Goal: Transaction & Acquisition: Purchase product/service

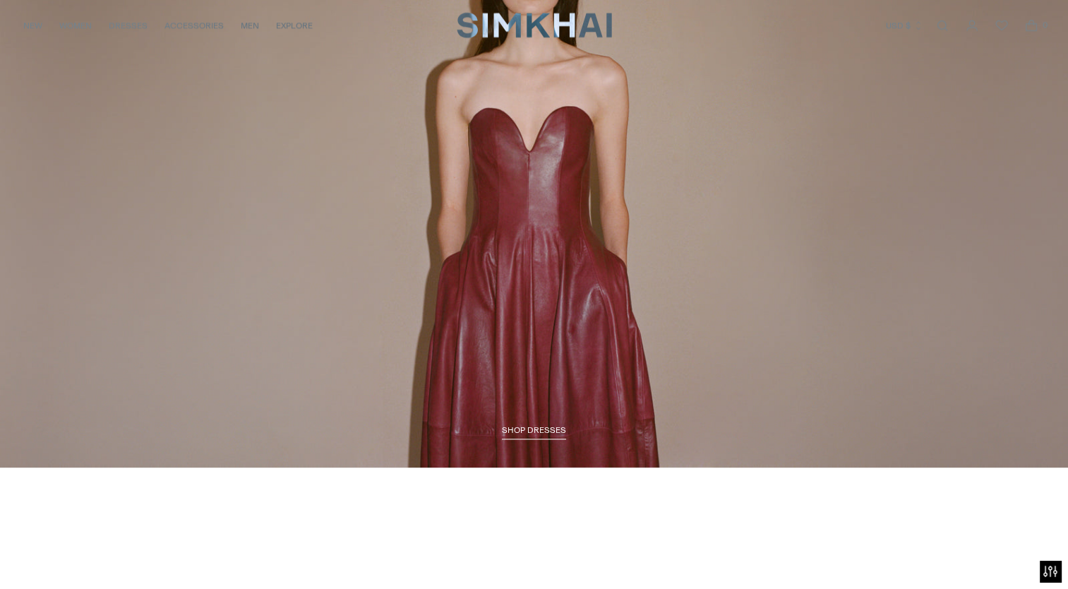
scroll to position [1926, 0]
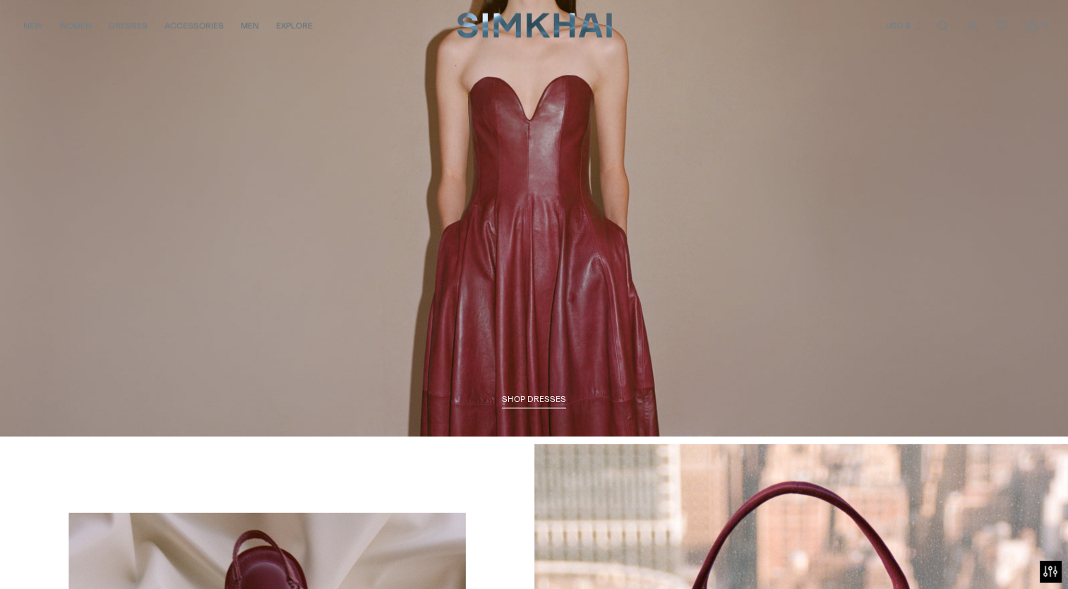
click at [538, 401] on span "SHOP DRESSES" at bounding box center [534, 399] width 64 height 10
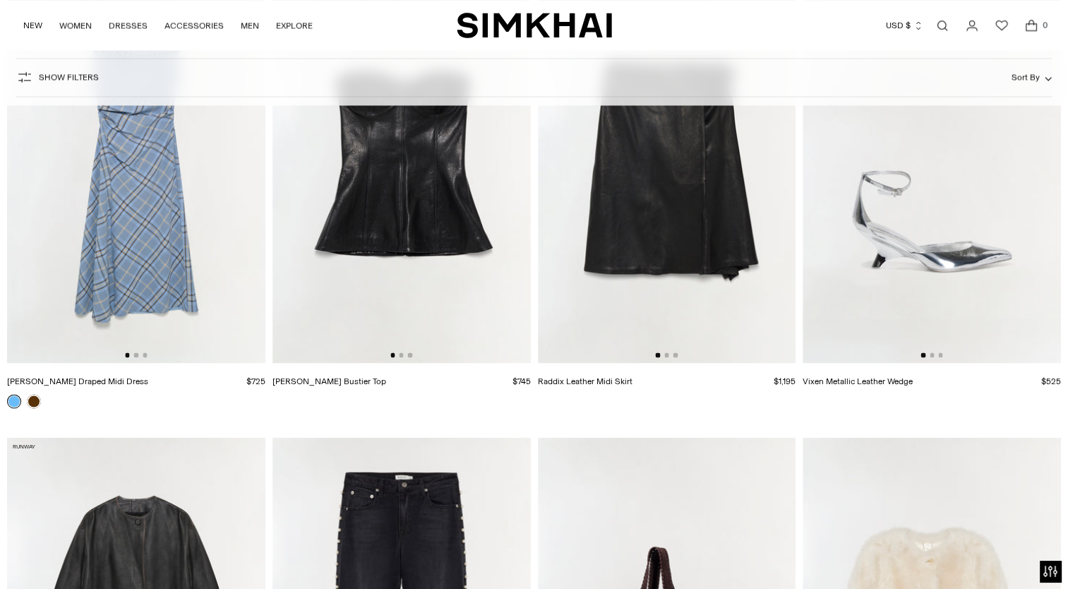
scroll to position [2564, 0]
